Goal: Contribute content: Contribute content

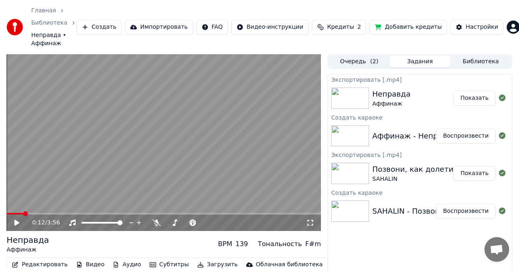
click at [113, 23] on button "Создать" at bounding box center [98, 27] width 45 height 15
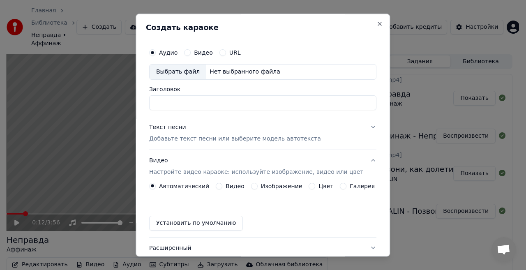
click at [191, 71] on div "Выбрать файл" at bounding box center [178, 71] width 57 height 15
type input "**********"
click at [176, 140] on p "Добавьте текст песни или выберите модель автотекста" at bounding box center [235, 139] width 172 height 8
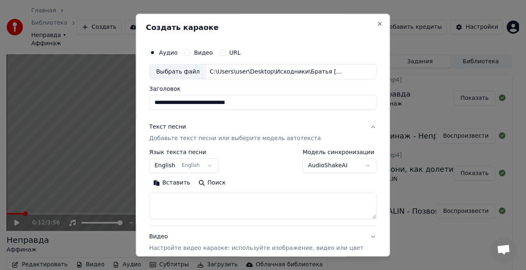
click at [176, 205] on textarea at bounding box center [262, 206] width 227 height 26
click at [180, 183] on button "Вставить" at bounding box center [171, 183] width 45 height 13
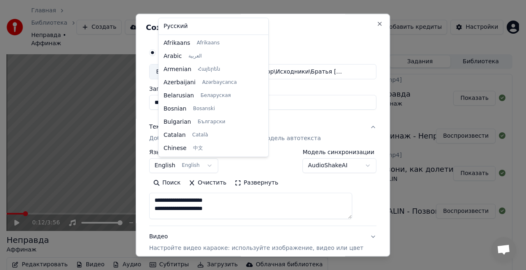
click at [177, 164] on body "Главная Библиотека Неправда • Аффинаж Создать Импортировать FAQ Видео-инструкци…" at bounding box center [259, 135] width 519 height 270
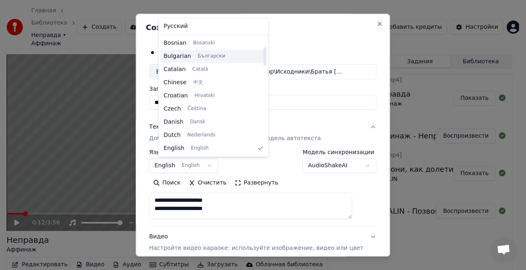
type textarea "**********"
select select "**"
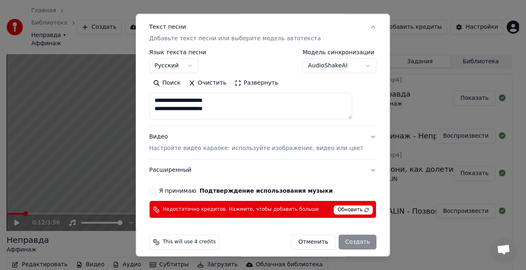
scroll to position [106, 0]
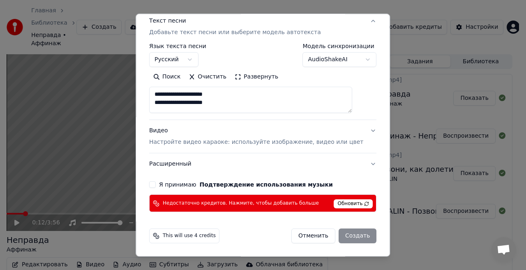
click at [197, 144] on p "Настройте видео караоке: используйте изображение, видео или цвет" at bounding box center [256, 142] width 214 height 8
type textarea "**********"
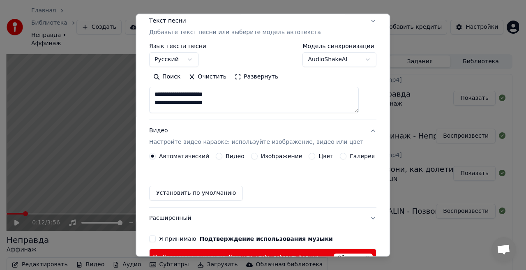
scroll to position [84, 0]
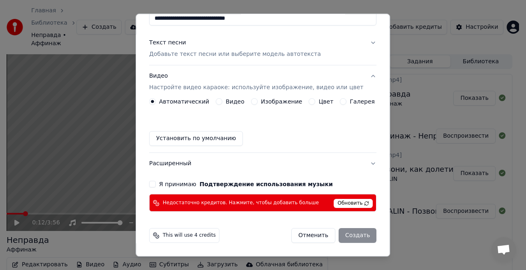
click at [253, 102] on button "Изображение" at bounding box center [254, 102] width 7 height 7
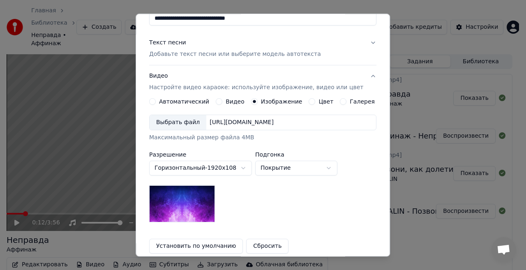
click at [191, 118] on div "Выбрать файл" at bounding box center [178, 122] width 57 height 15
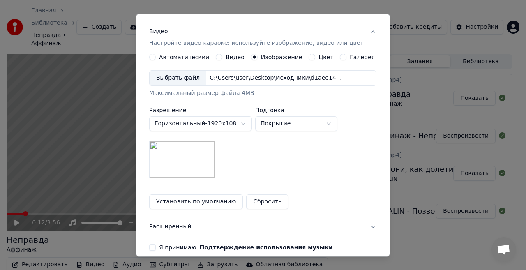
scroll to position [191, 0]
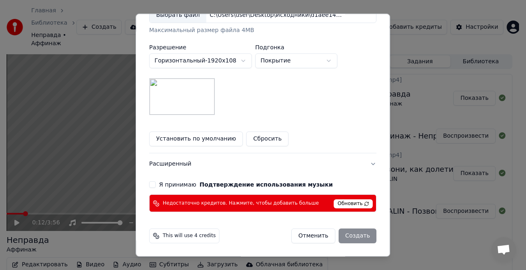
click at [156, 184] on button "Я принимаю Подтверждение использования музыки" at bounding box center [152, 185] width 7 height 7
click at [353, 234] on div "Отменить Создать" at bounding box center [333, 236] width 85 height 15
click at [337, 200] on span "Обновить" at bounding box center [353, 204] width 39 height 9
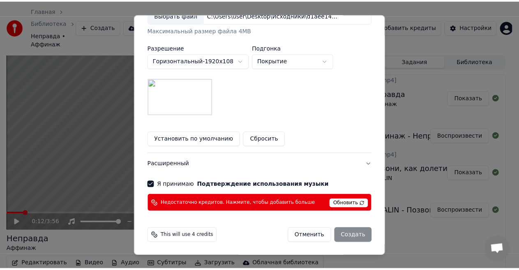
scroll to position [0, 0]
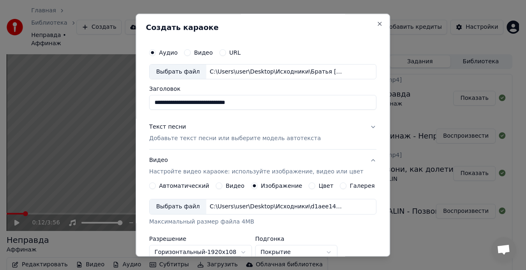
click at [362, 25] on h2 "Создать караоке" at bounding box center [263, 27] width 234 height 7
click at [377, 23] on button "Close" at bounding box center [380, 24] width 7 height 7
